Goal: Navigation & Orientation: Find specific page/section

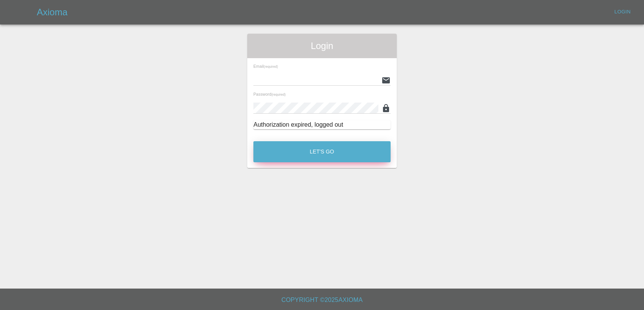
type input "[EMAIL_ADDRESS][DOMAIN_NAME]"
click at [313, 145] on button "Let's Go" at bounding box center [321, 151] width 137 height 21
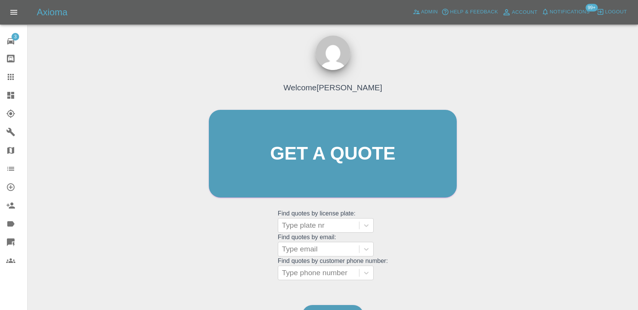
click at [574, 11] on span "Notifications" at bounding box center [570, 12] width 40 height 9
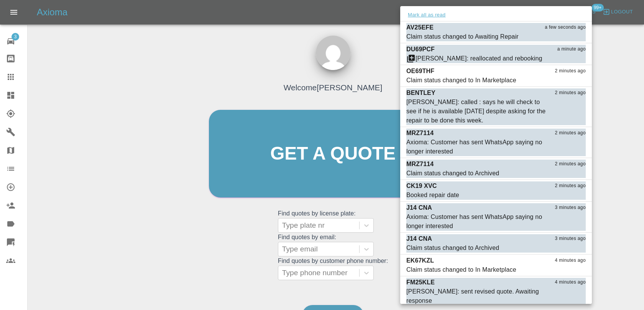
click at [421, 16] on button "Mark all as read" at bounding box center [426, 15] width 41 height 9
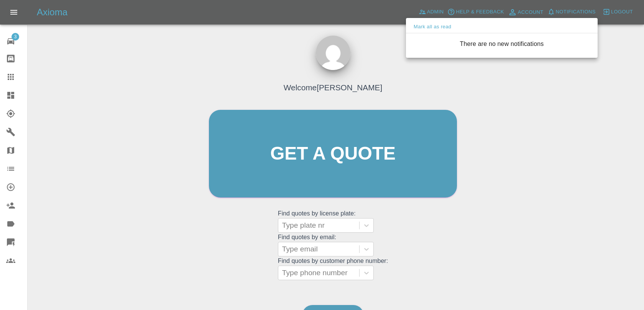
drag, startPoint x: 364, startPoint y: 38, endPoint x: 379, endPoint y: 26, distance: 19.6
click at [364, 38] on div at bounding box center [322, 155] width 644 height 310
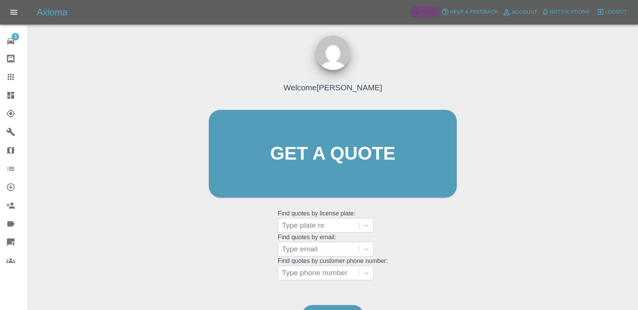
click at [420, 13] on link "Admin" at bounding box center [425, 12] width 29 height 12
